Goal: Task Accomplishment & Management: Use online tool/utility

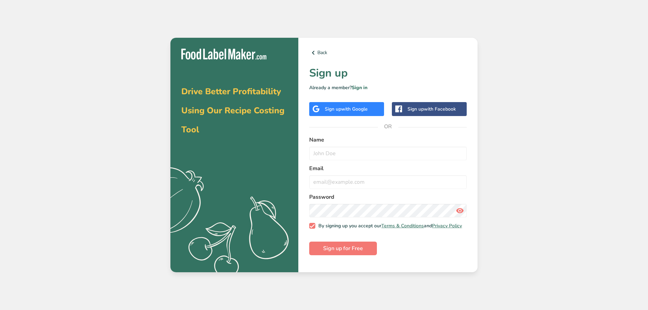
click at [336, 109] on div "Sign up with Google" at bounding box center [346, 108] width 43 height 7
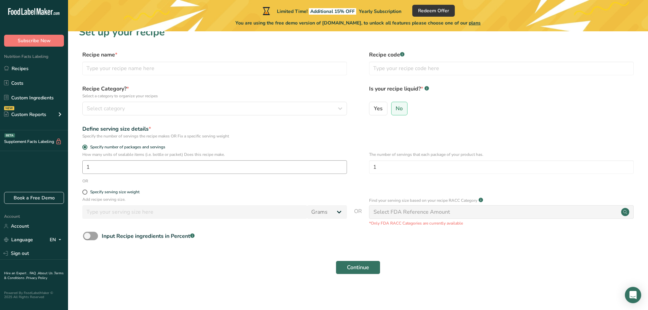
scroll to position [13, 0]
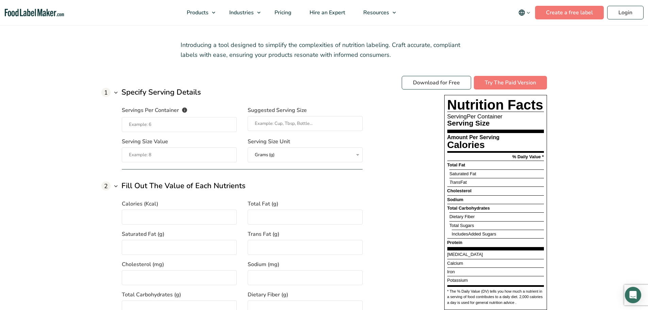
click at [184, 134] on div "Servings Per Container The number of servings that each package of your product…" at bounding box center [242, 130] width 241 height 64
click at [183, 122] on input "Servings Per Container The number of servings that each package of your product…" at bounding box center [179, 124] width 115 height 15
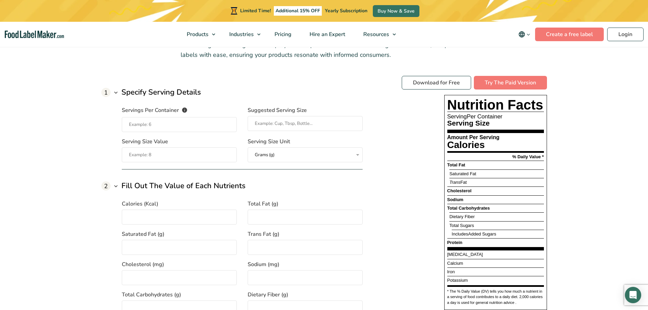
click at [153, 120] on input "Servings Per Container The number of servings that each package of your product…" at bounding box center [179, 124] width 115 height 15
type input "1"
click at [311, 127] on input "Suggested Serving Size" at bounding box center [305, 123] width 115 height 15
type input "b"
type input "Bowl"
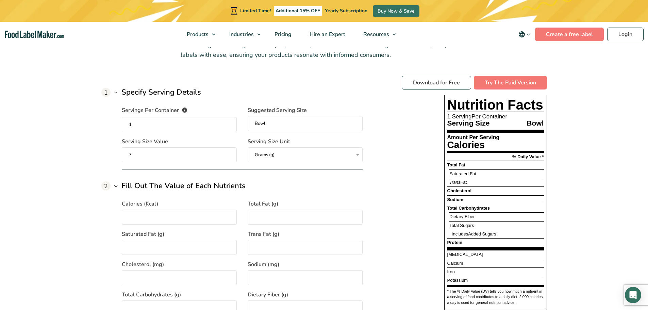
click at [288, 152] on select "Grams (g) Milliliters (mL)" at bounding box center [305, 154] width 115 height 15
click at [248, 147] on select "Grams (g) Milliliters (mL)" at bounding box center [305, 154] width 115 height 15
click at [197, 150] on input "7" at bounding box center [179, 154] width 115 height 15
click at [185, 151] on input "7" at bounding box center [179, 154] width 115 height 15
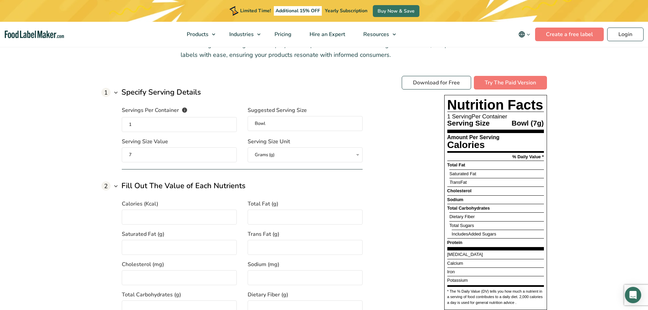
click at [185, 151] on input "7" at bounding box center [179, 154] width 115 height 15
type input "196"
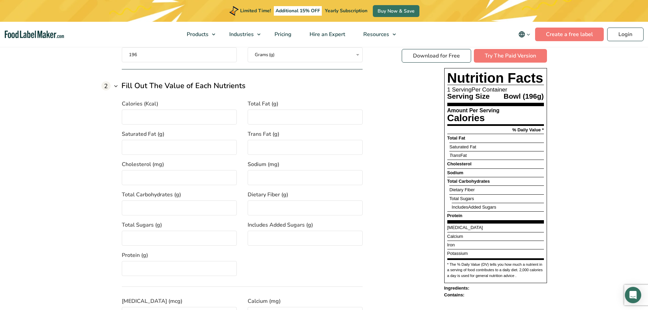
scroll to position [612, 0]
click at [152, 107] on div "Calories (Kcal)" at bounding box center [179, 110] width 115 height 25
click at [150, 111] on input "Calories (Kcal)" at bounding box center [179, 114] width 115 height 15
click at [163, 111] on input "Calories (Kcal)" at bounding box center [179, 114] width 115 height 15
type input "354"
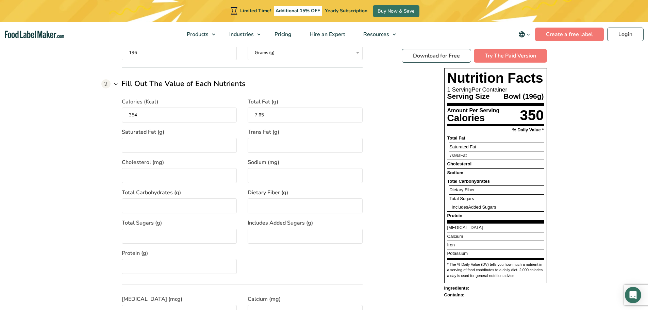
type input "7.65"
type input "1.09"
type input "0"
type input "52"
type input "676"
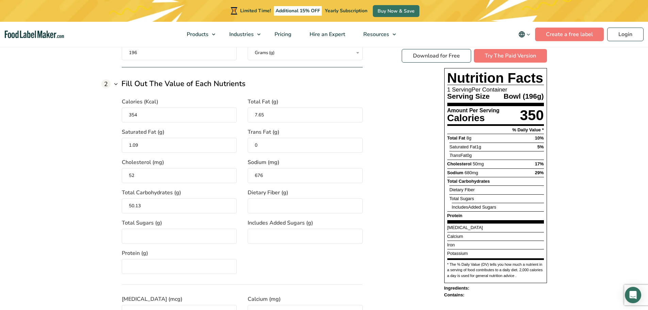
type input "50.13"
type input "2.90"
type input "2"
type input "22.55"
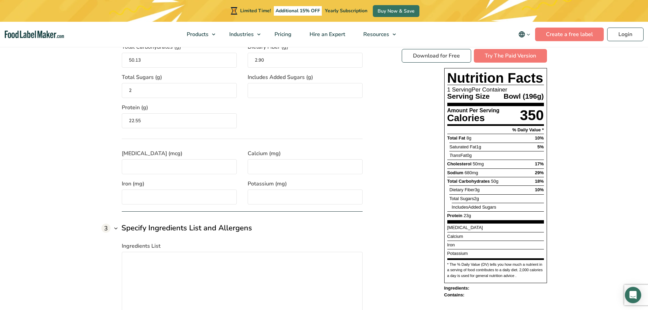
scroll to position [758, 0]
type input "16.5"
type input "2.08"
click at [144, 165] on input "[MEDICAL_DATA] (mcg)" at bounding box center [179, 166] width 115 height 15
type input "0"
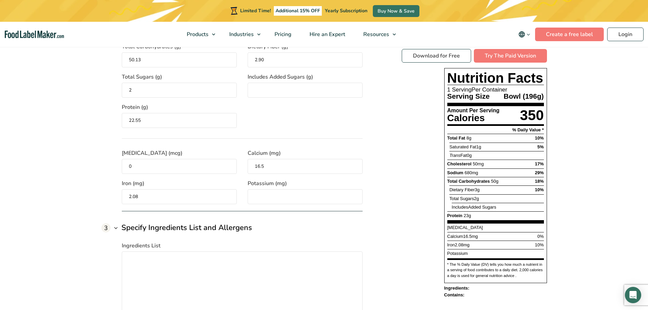
drag, startPoint x: 254, startPoint y: 194, endPoint x: 250, endPoint y: 194, distance: 3.8
click at [251, 194] on input "Potassium (mg)" at bounding box center [305, 196] width 115 height 15
type input "0"
click at [415, 195] on div "Download for Free Try The Paid Version Nutrition Facts 1 Serving Per Container …" at bounding box center [474, 173] width 145 height 249
